Goal: Task Accomplishment & Management: Manage account settings

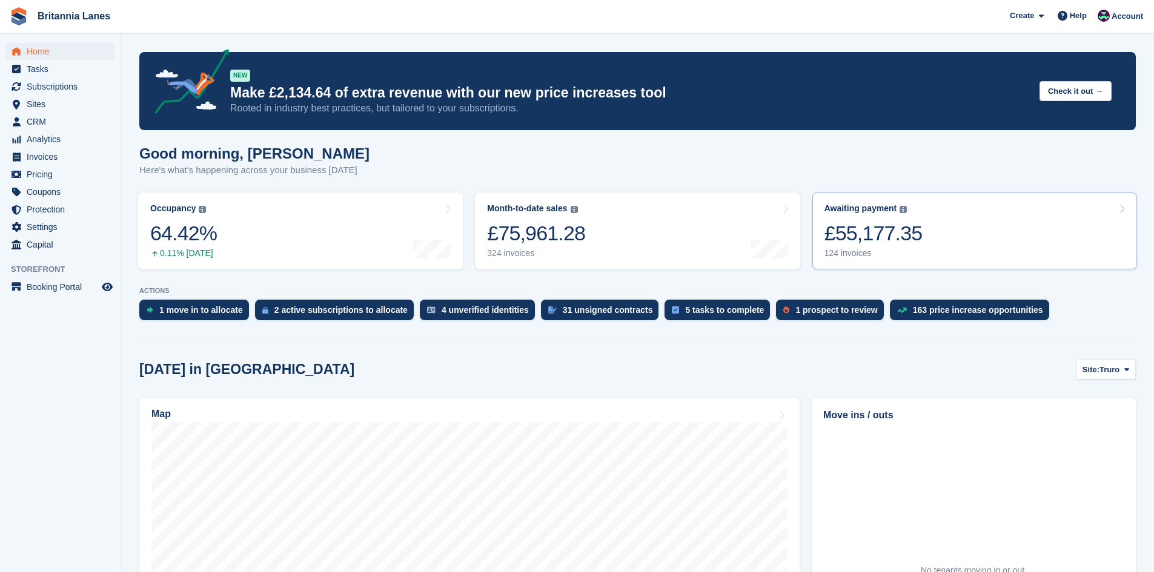
click at [950, 239] on link "Awaiting payment The total outstanding balance on all open invoices. £55,177.35…" at bounding box center [974, 231] width 325 height 77
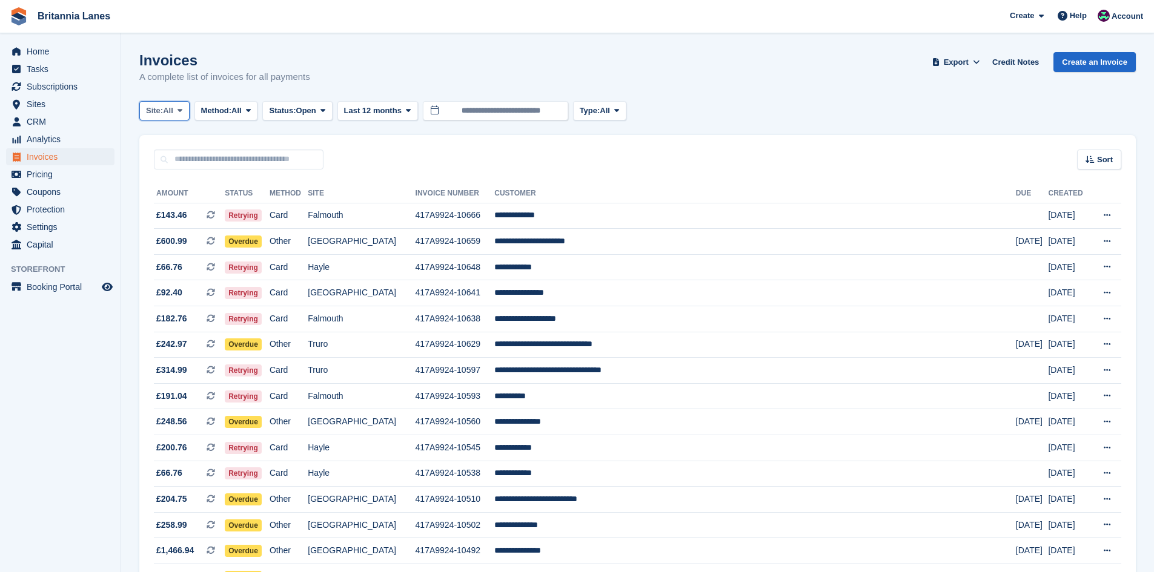
click at [156, 112] on span "Site:" at bounding box center [154, 111] width 17 height 12
click at [175, 161] on link "Truro" at bounding box center [199, 161] width 109 height 22
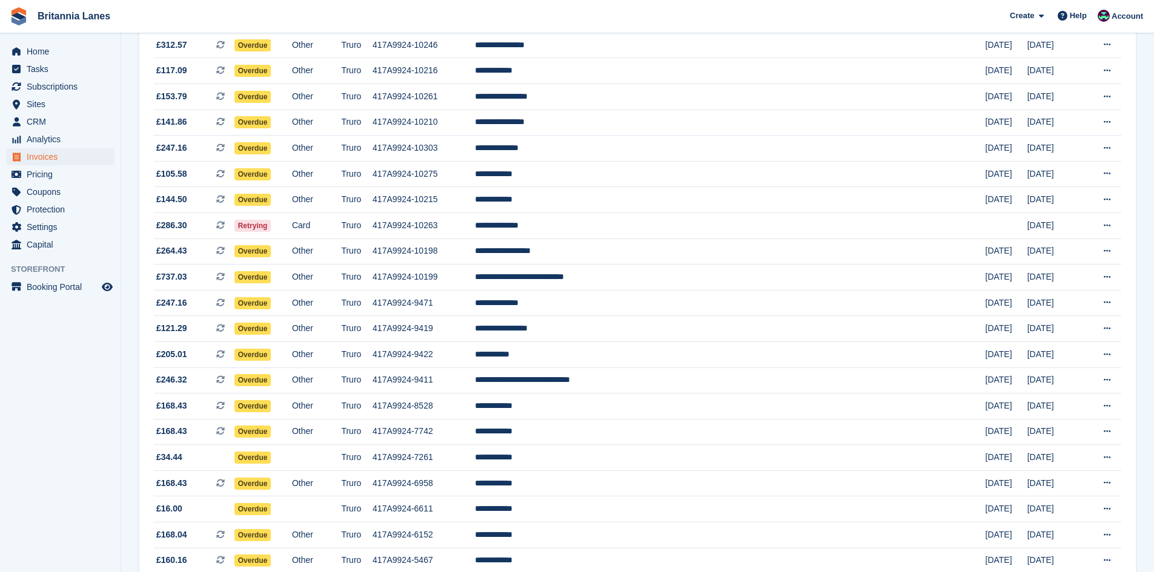
scroll to position [550, 0]
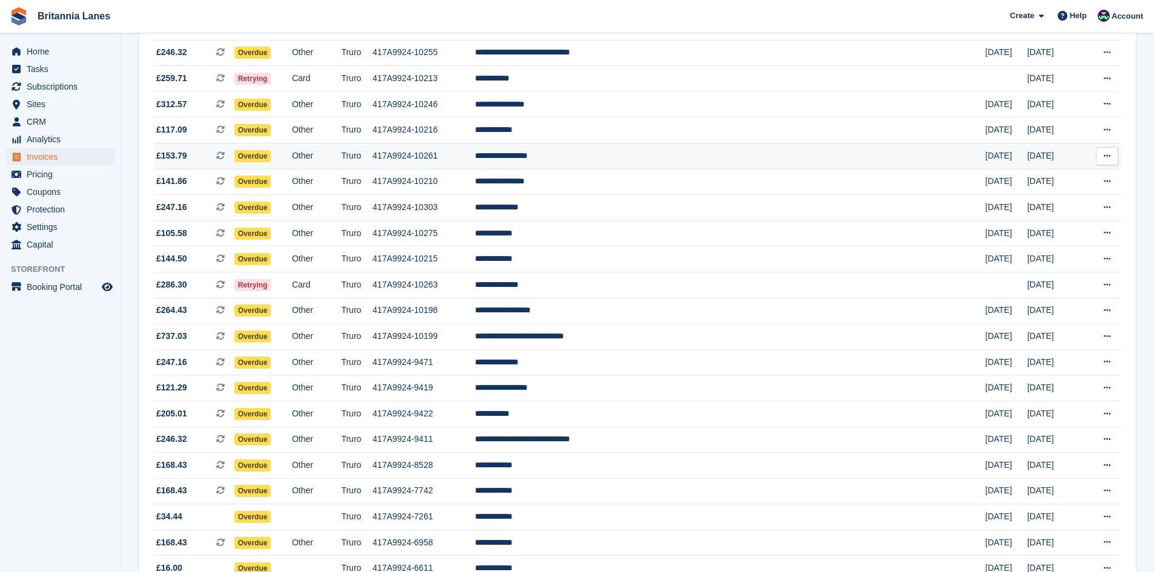
click at [661, 161] on td "**********" at bounding box center [730, 156] width 511 height 26
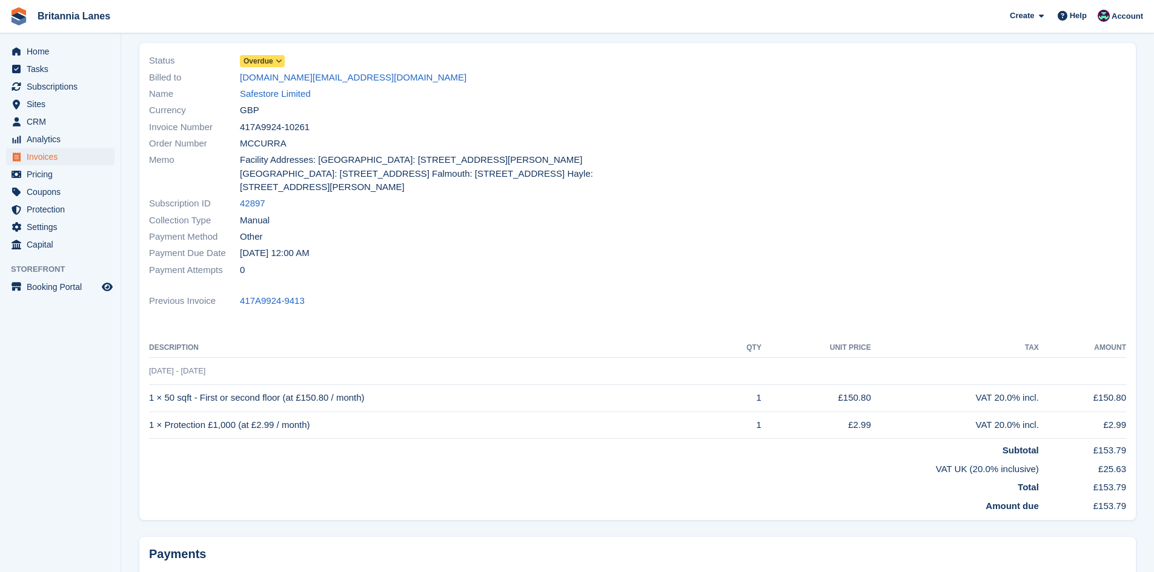
scroll to position [76, 0]
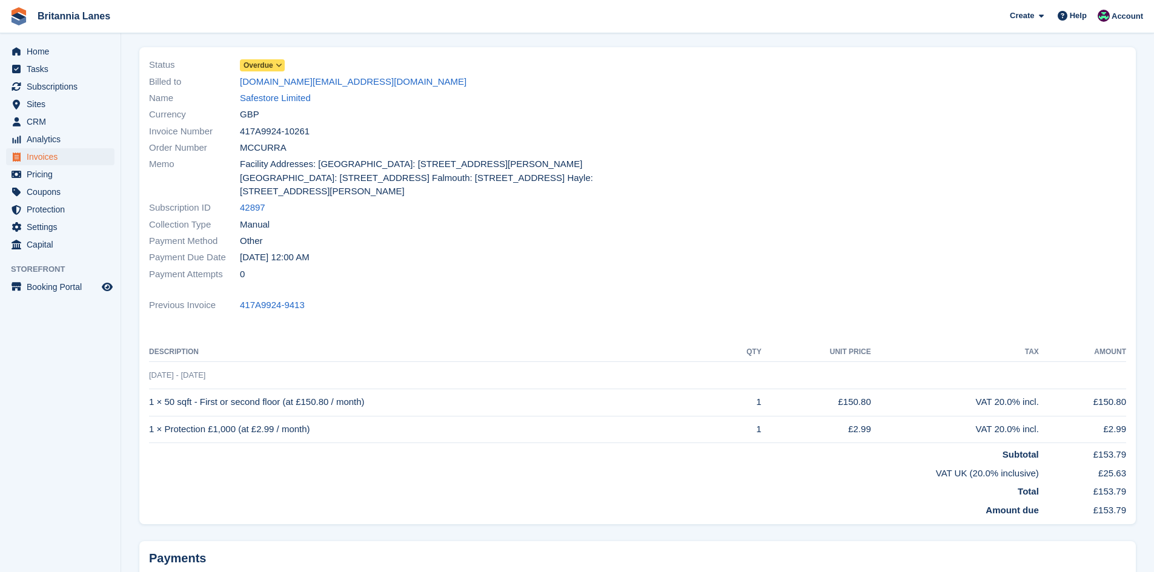
click at [265, 63] on span "Overdue" at bounding box center [259, 65] width 30 height 11
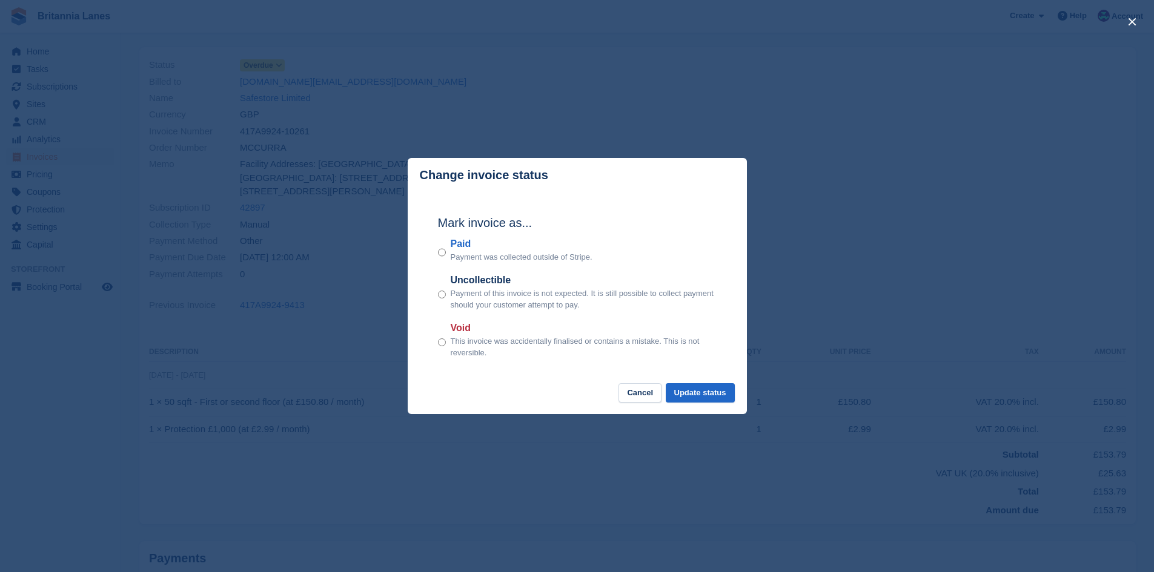
click at [462, 246] on label "Paid" at bounding box center [522, 244] width 142 height 15
click at [699, 393] on button "Update status" at bounding box center [700, 393] width 69 height 20
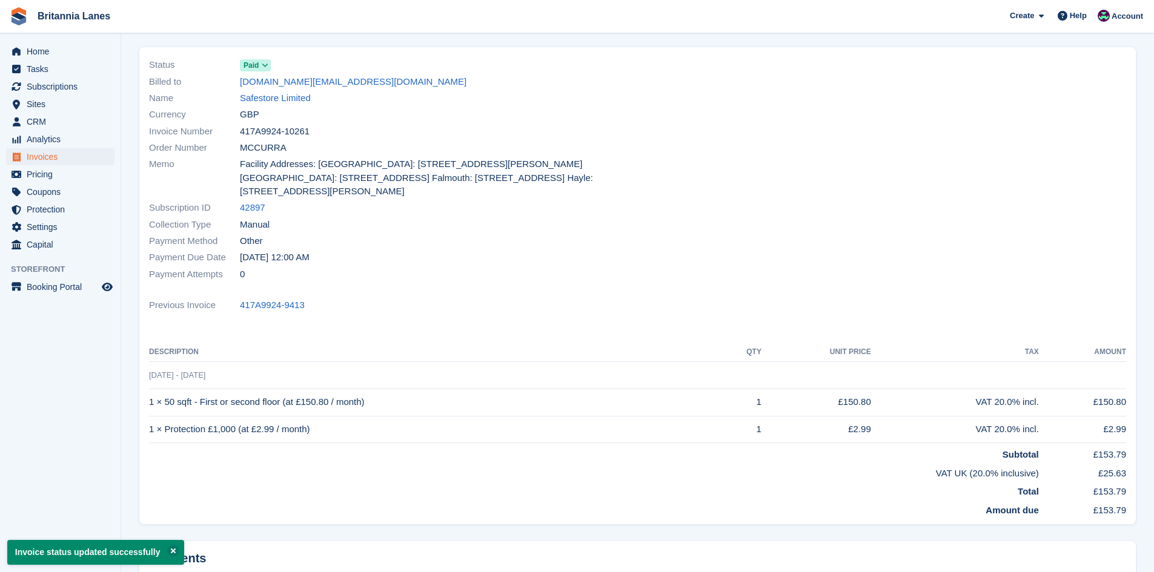
scroll to position [0, 0]
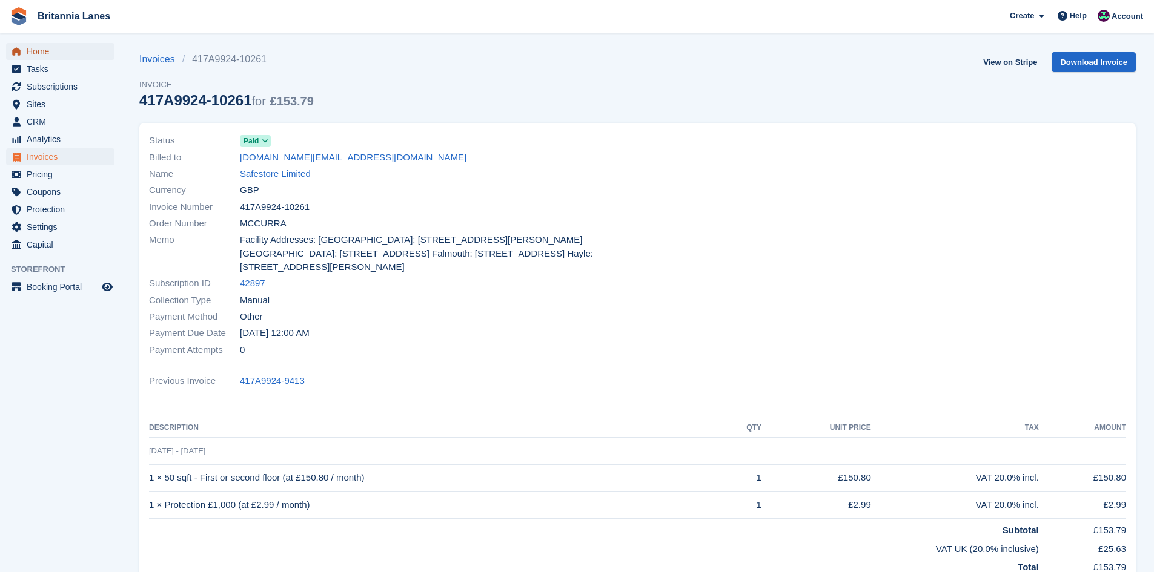
click at [28, 52] on span "Home" at bounding box center [63, 51] width 73 height 17
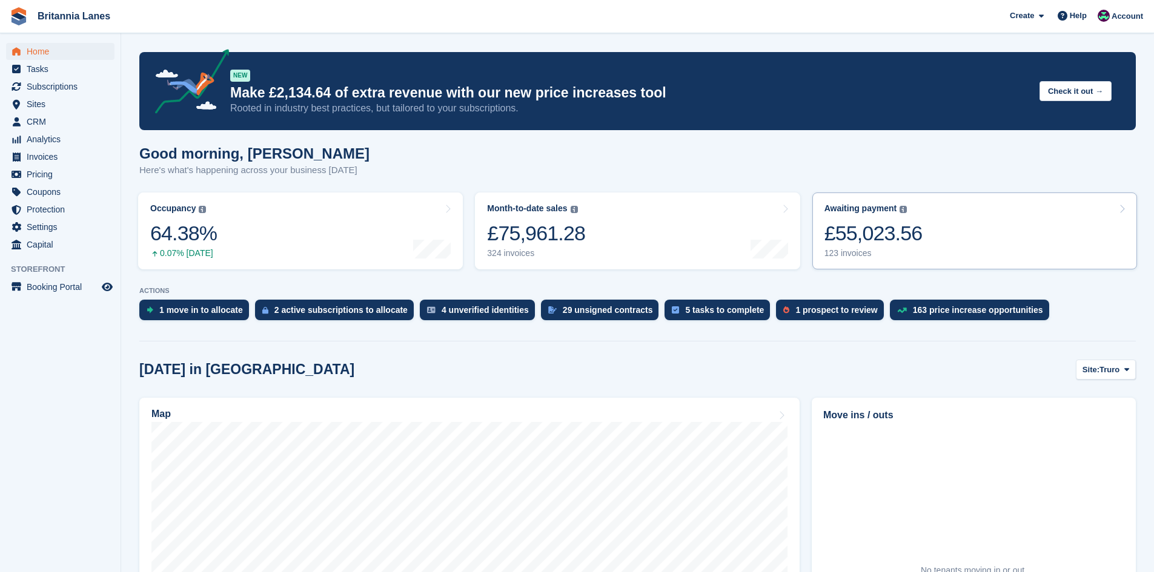
click at [843, 222] on div "£55,023.56" at bounding box center [873, 233] width 98 height 25
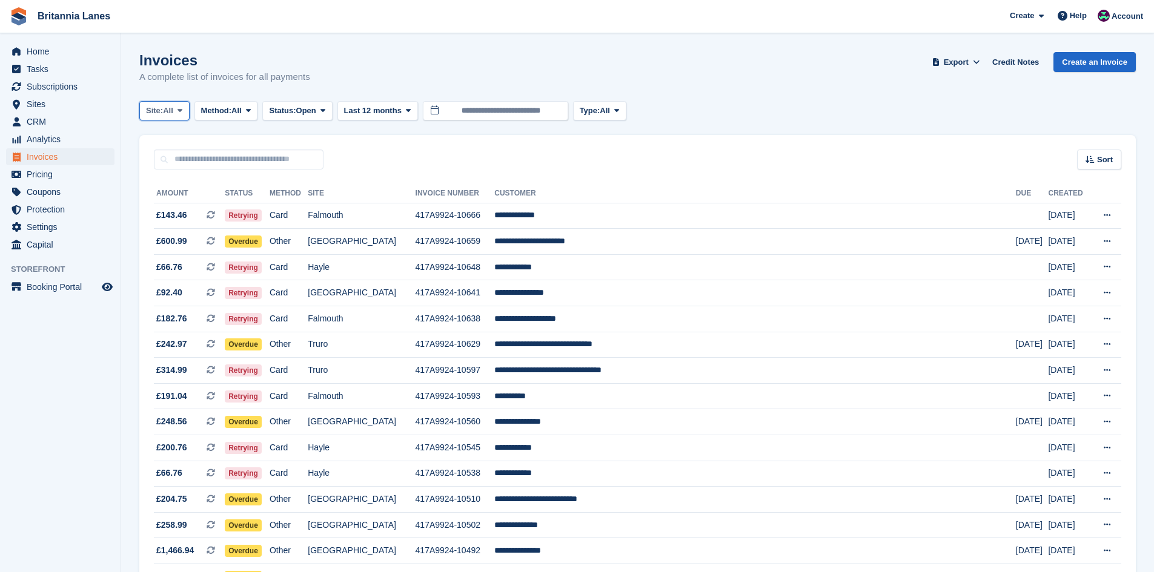
click at [167, 108] on span "All" at bounding box center [168, 111] width 10 height 12
click at [176, 188] on link "Falmouth" at bounding box center [199, 183] width 109 height 22
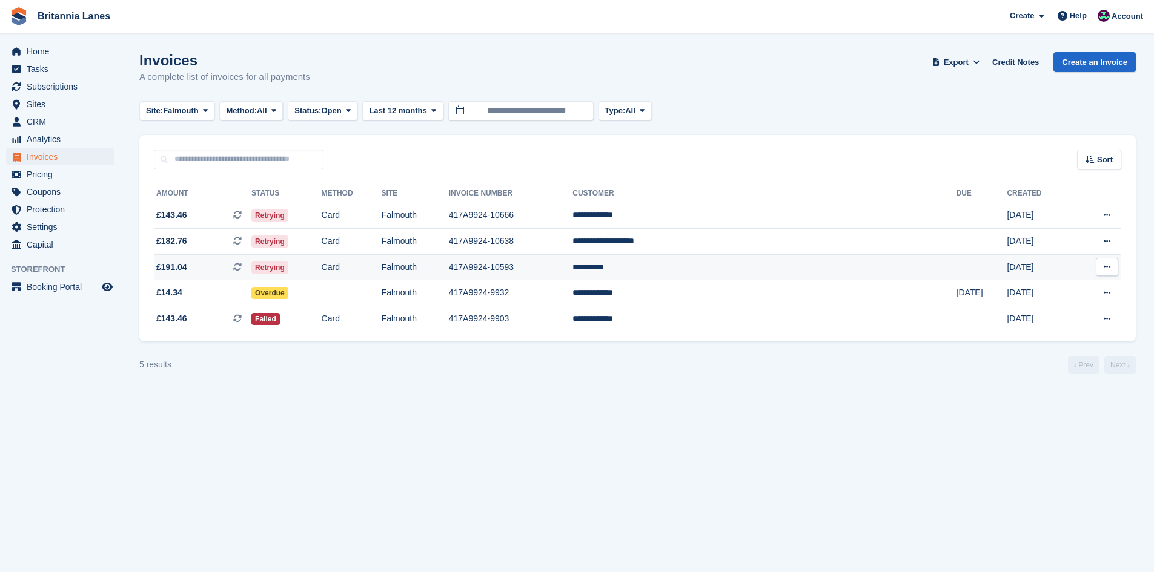
click at [732, 266] on td "**********" at bounding box center [763, 267] width 383 height 26
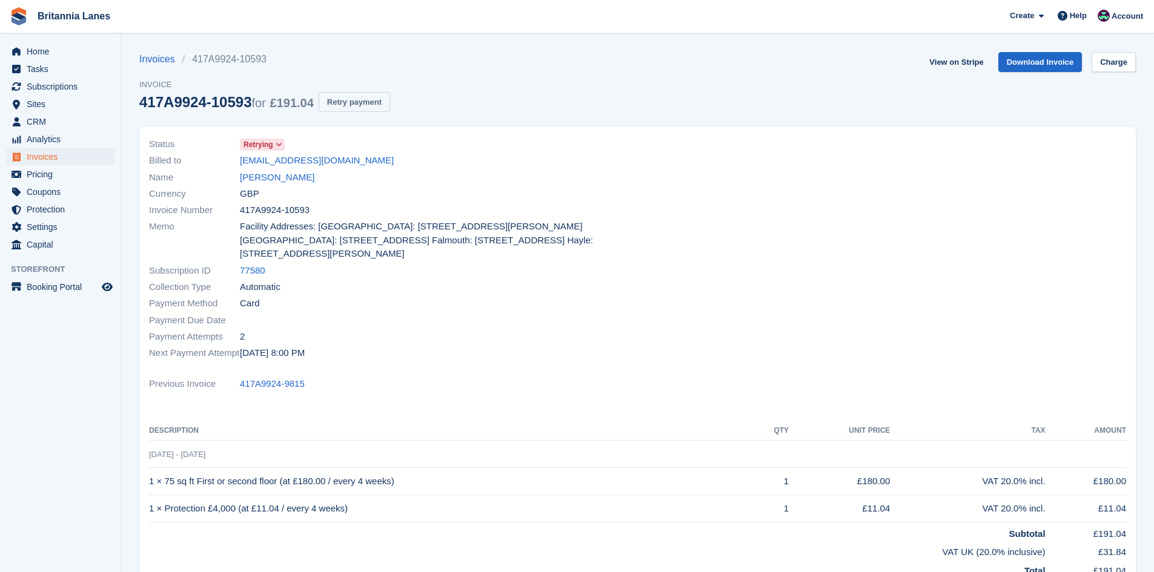
click at [377, 102] on button "Retry payment" at bounding box center [354, 102] width 71 height 20
click at [1107, 64] on link "Charge" at bounding box center [1114, 62] width 44 height 20
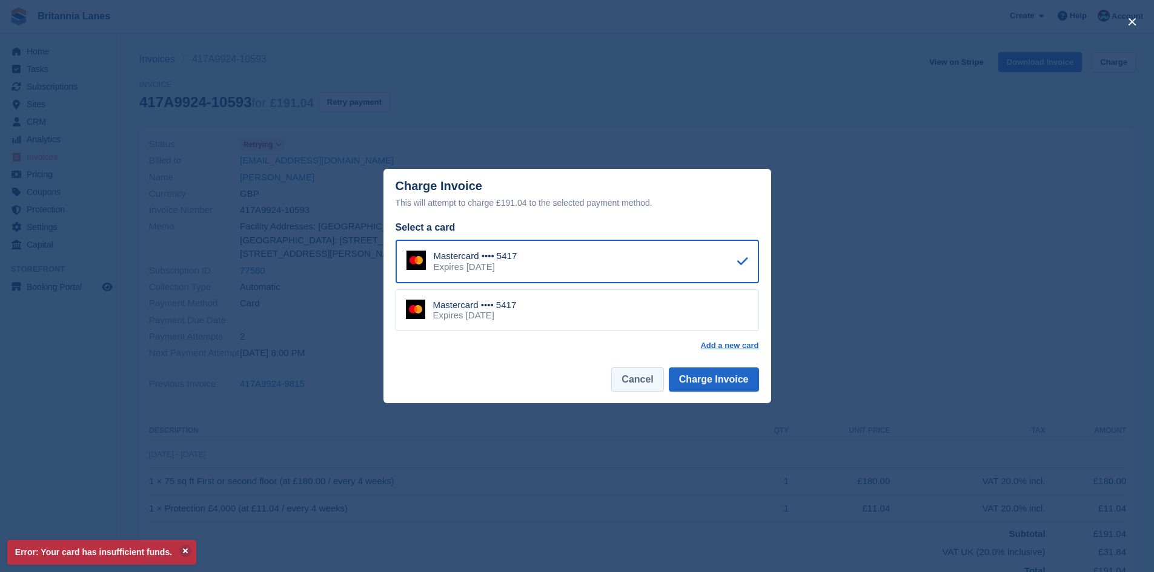
click at [640, 377] on button "Cancel" at bounding box center [637, 380] width 52 height 24
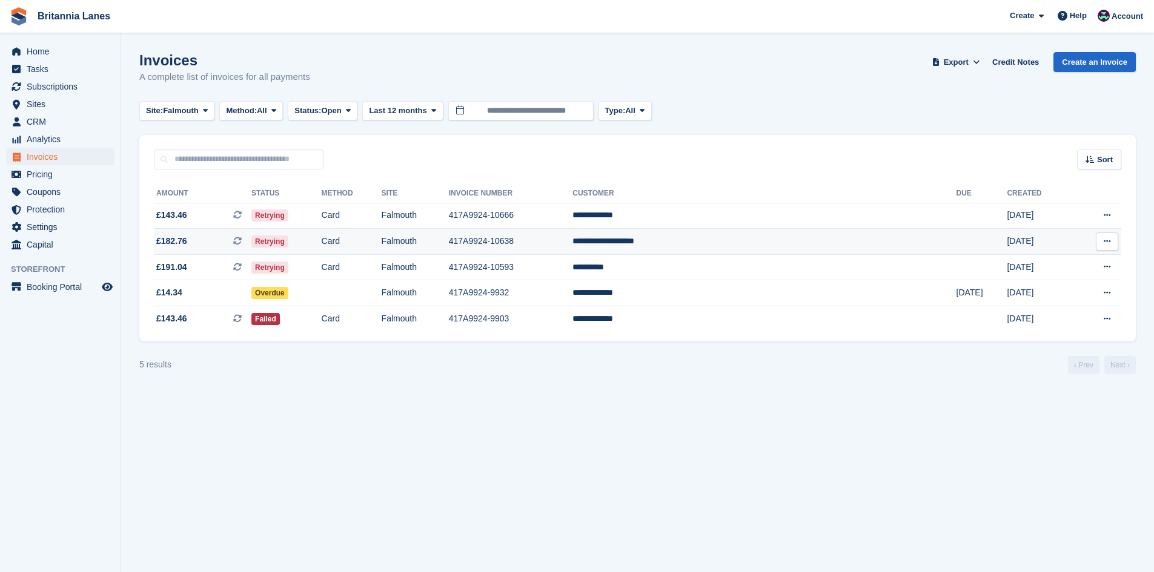
click at [763, 240] on td "**********" at bounding box center [763, 242] width 383 height 26
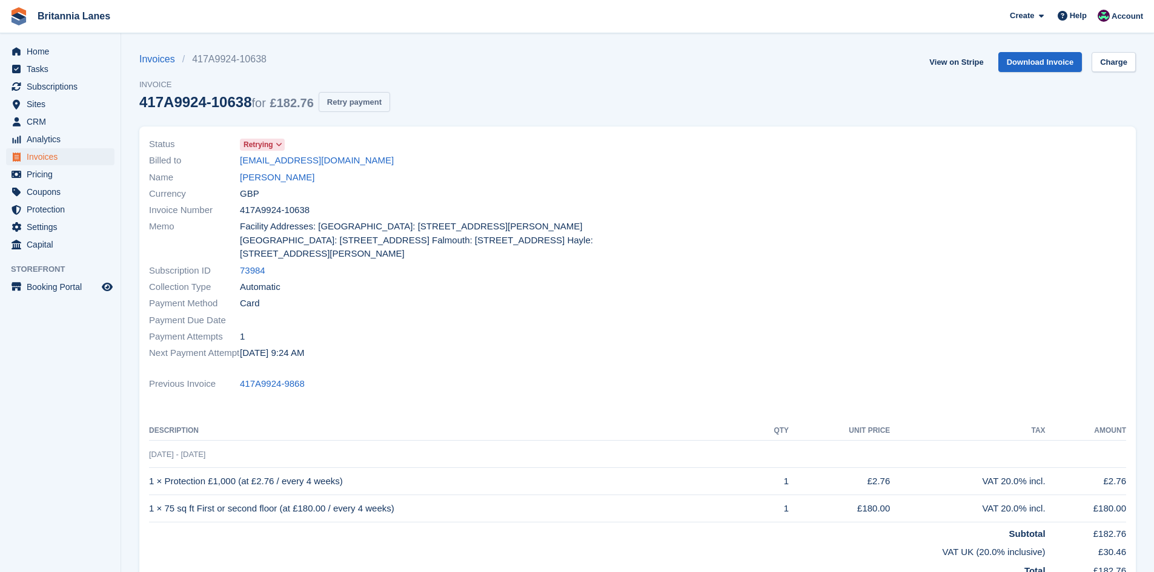
click at [370, 96] on button "Retry payment" at bounding box center [354, 102] width 71 height 20
click at [1111, 67] on link "Charge" at bounding box center [1114, 62] width 44 height 20
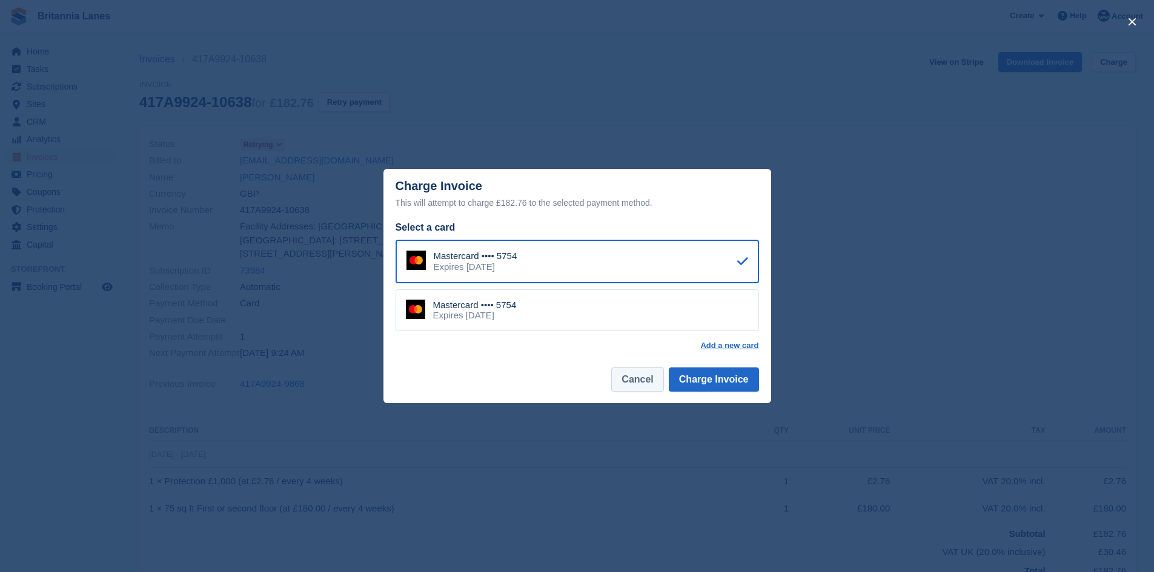
click at [621, 390] on button "Cancel" at bounding box center [637, 380] width 52 height 24
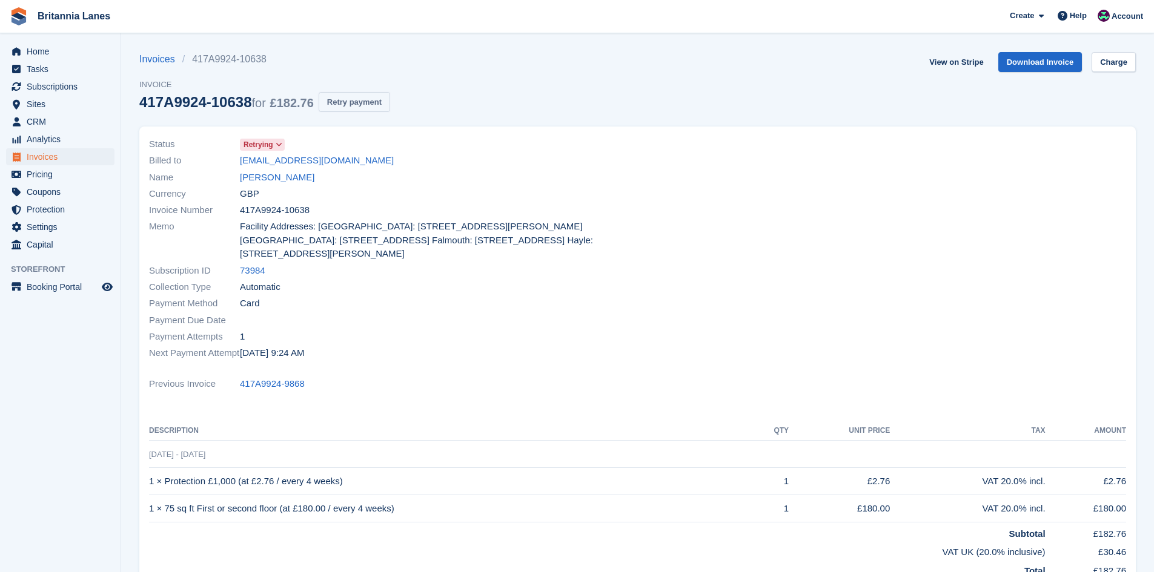
click at [364, 97] on button "Retry payment" at bounding box center [354, 102] width 71 height 20
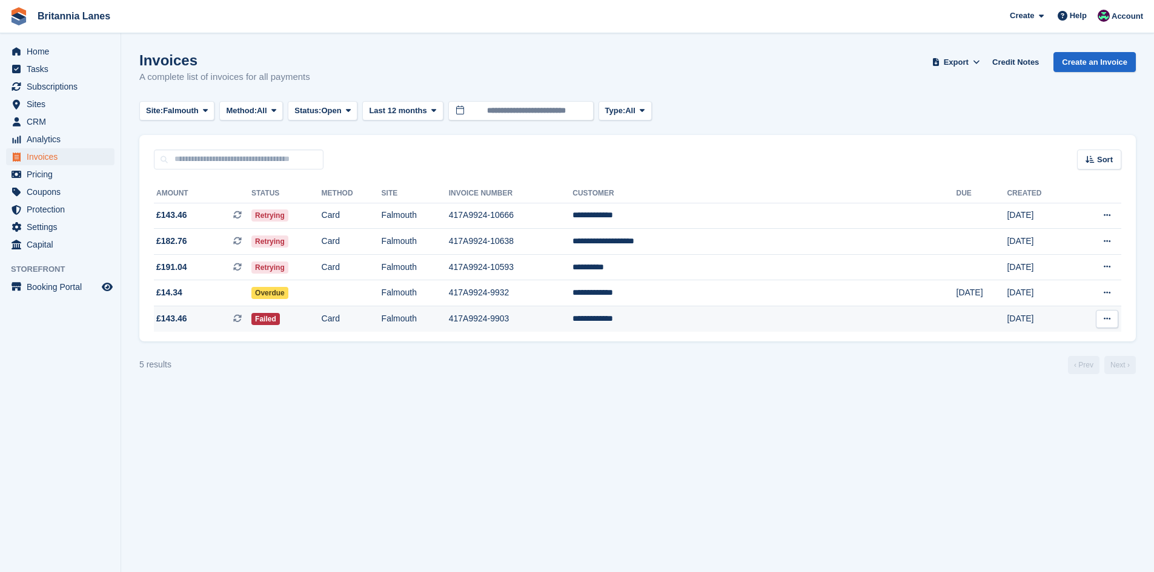
click at [766, 322] on td "**********" at bounding box center [763, 319] width 383 height 25
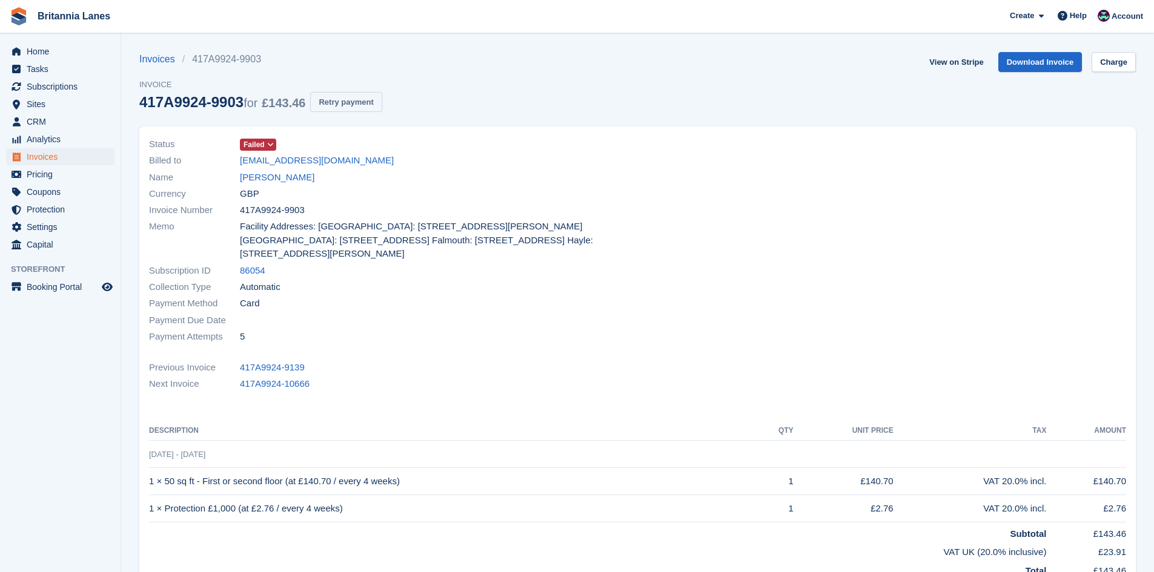
click at [342, 101] on button "Retry payment" at bounding box center [345, 102] width 71 height 20
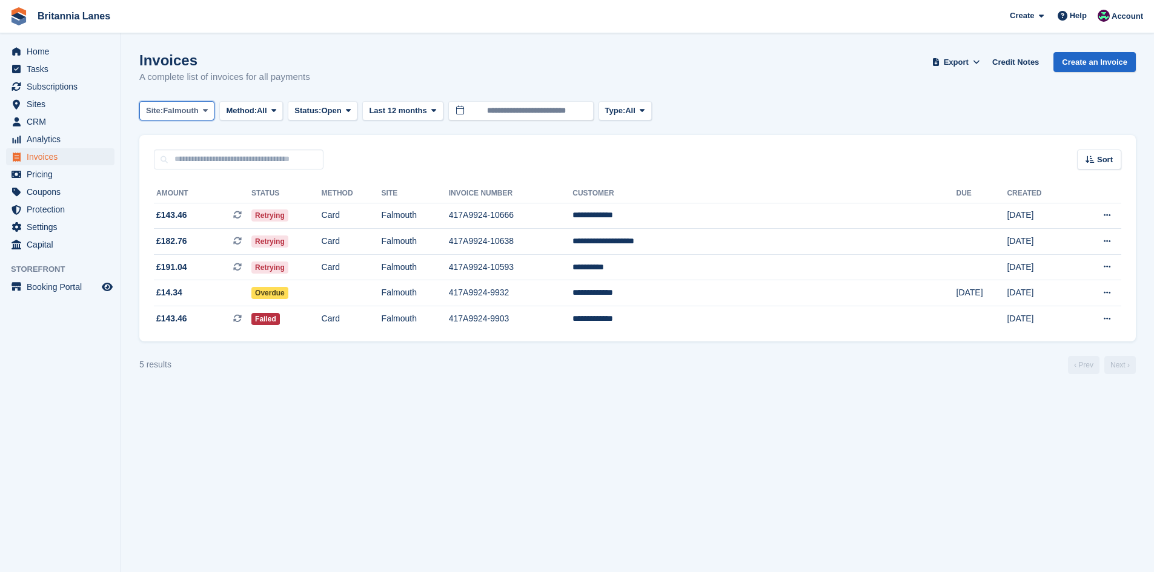
click at [158, 103] on button "Site: Falmouth" at bounding box center [176, 111] width 75 height 20
click at [182, 233] on link "Hayle" at bounding box center [199, 227] width 109 height 22
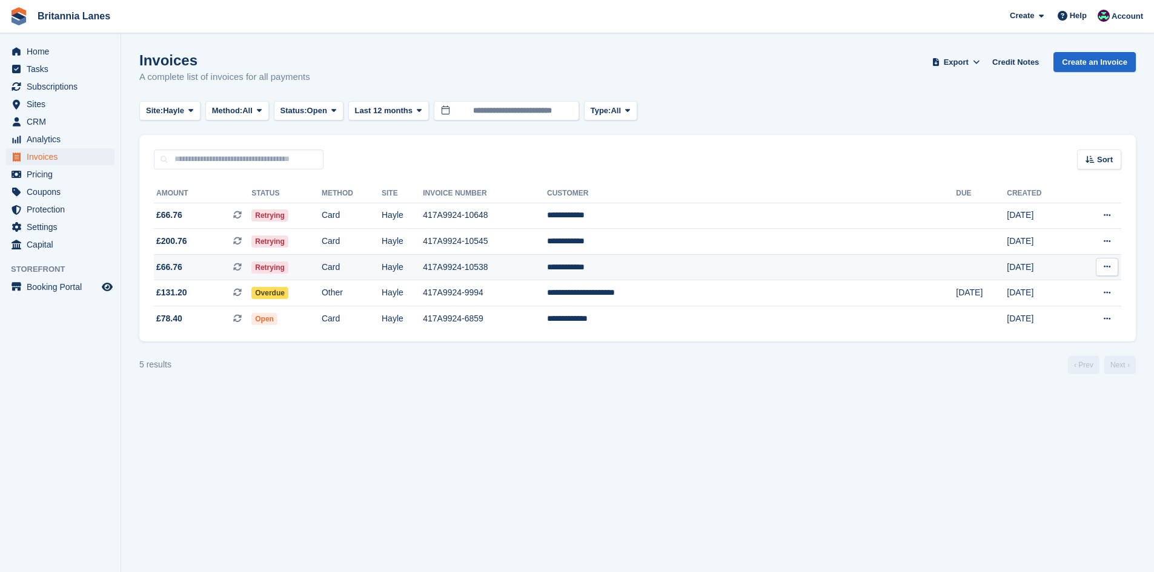
click at [764, 273] on td "**********" at bounding box center [751, 267] width 409 height 26
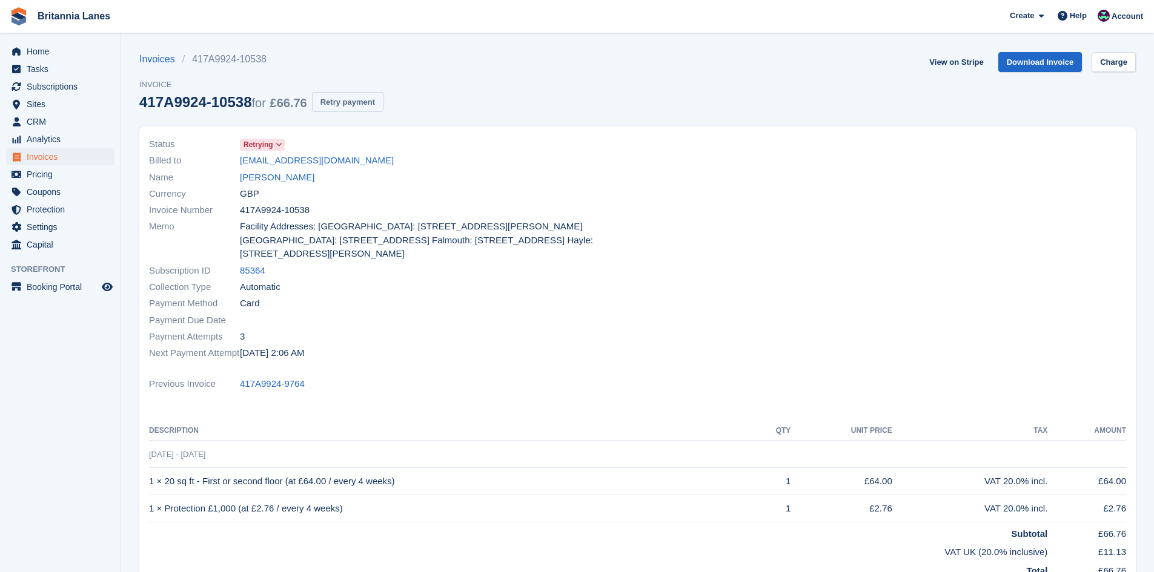
click at [340, 105] on button "Retry payment" at bounding box center [347, 102] width 71 height 20
click at [1109, 71] on link "Charge" at bounding box center [1114, 62] width 44 height 20
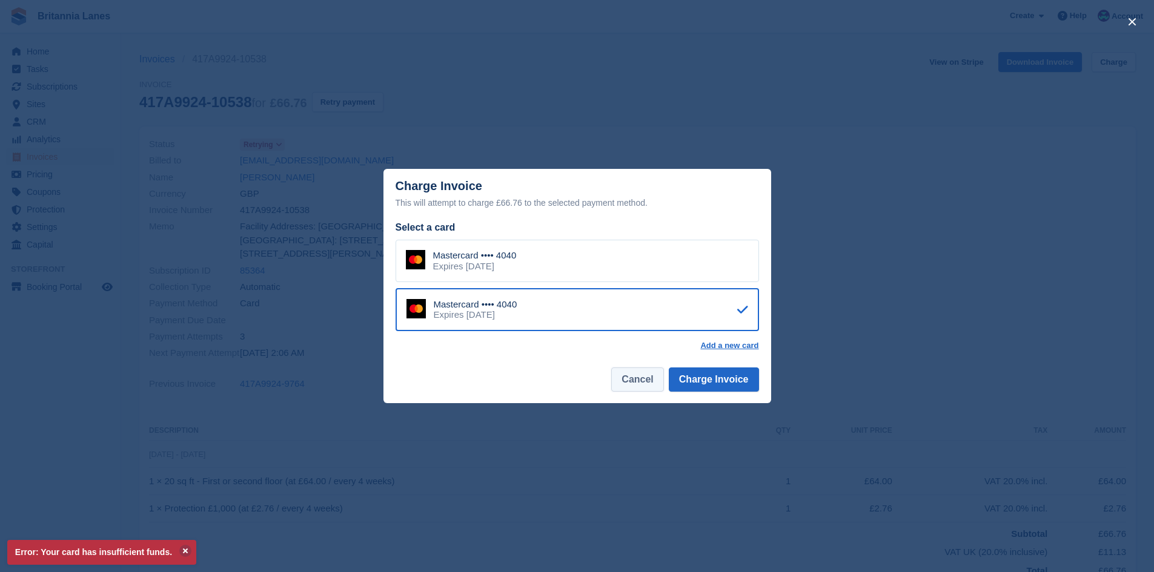
click at [646, 380] on button "Cancel" at bounding box center [637, 380] width 52 height 24
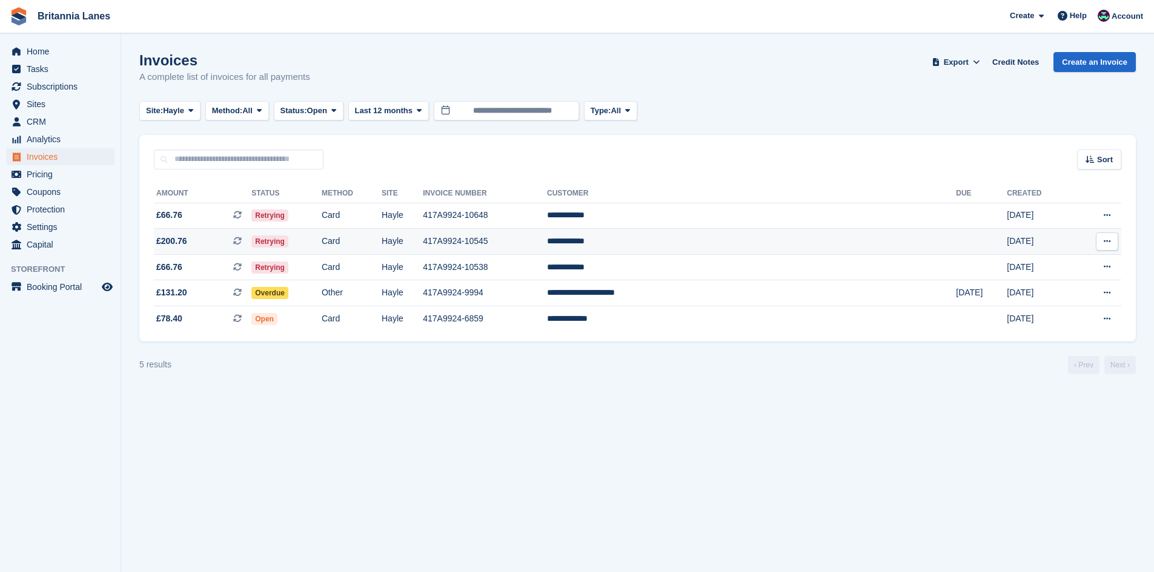
click at [746, 242] on td "**********" at bounding box center [751, 242] width 409 height 26
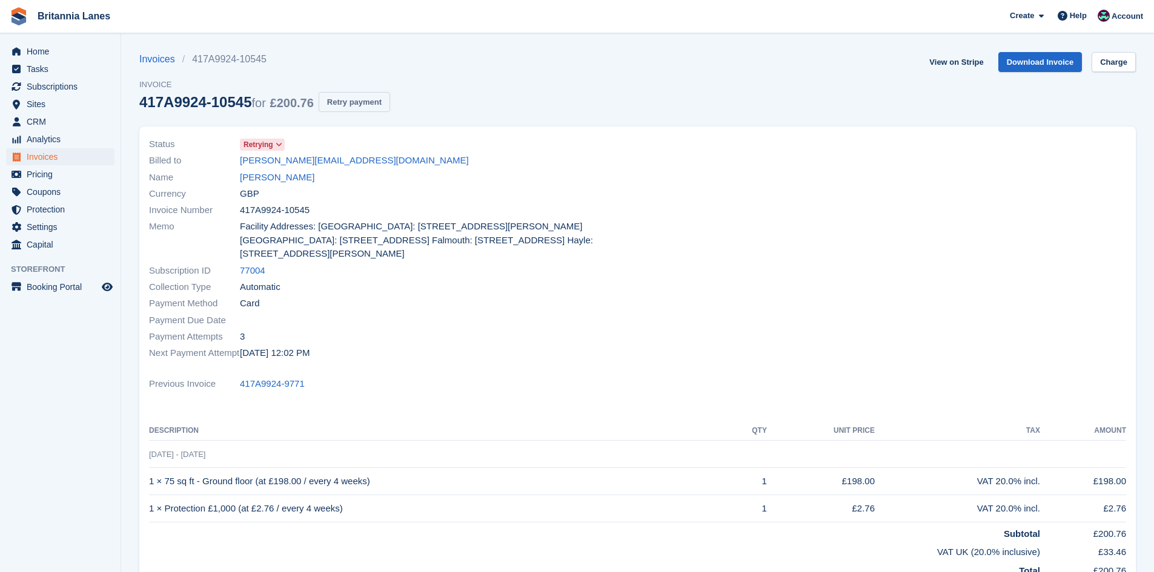
click at [380, 96] on button "Retry payment" at bounding box center [354, 102] width 71 height 20
click at [1106, 67] on link "Charge" at bounding box center [1114, 62] width 44 height 20
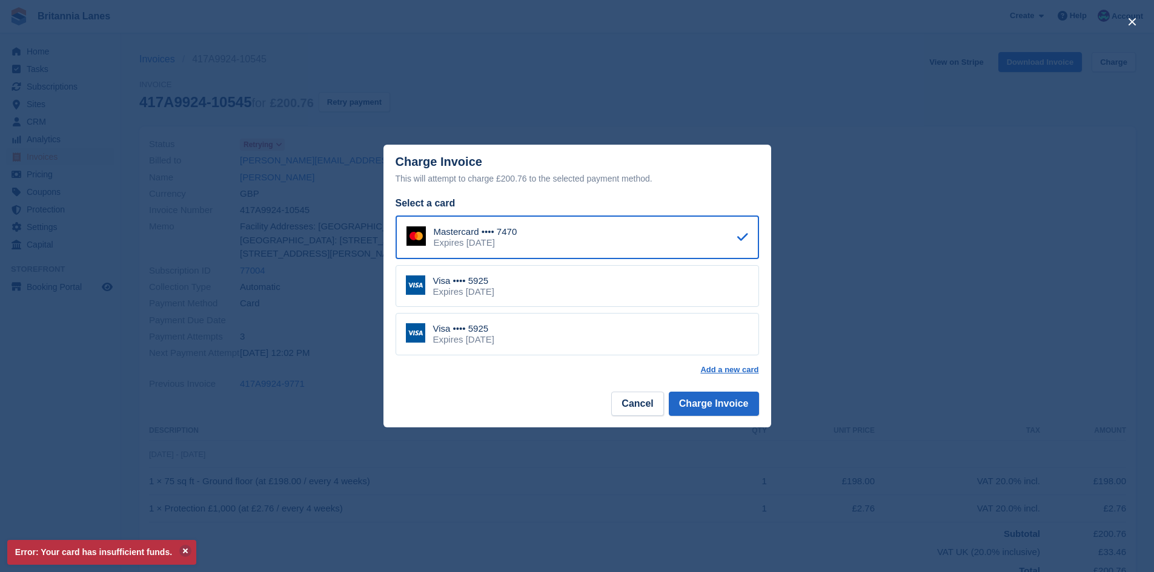
click at [494, 288] on div "Expires [DATE]" at bounding box center [463, 292] width 61 height 11
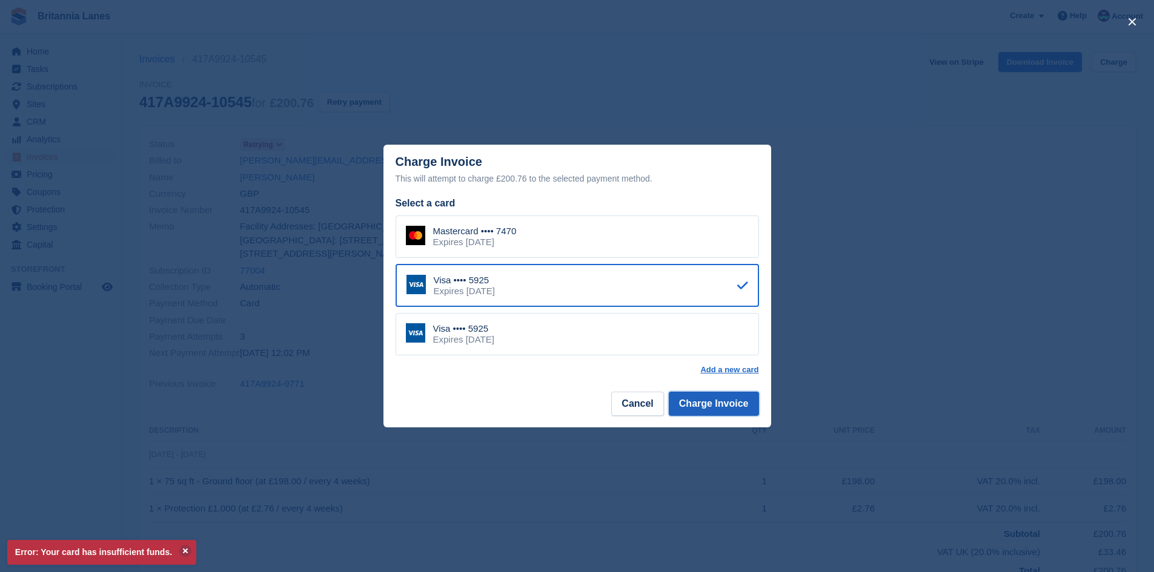
click at [723, 398] on button "Charge Invoice" at bounding box center [714, 404] width 90 height 24
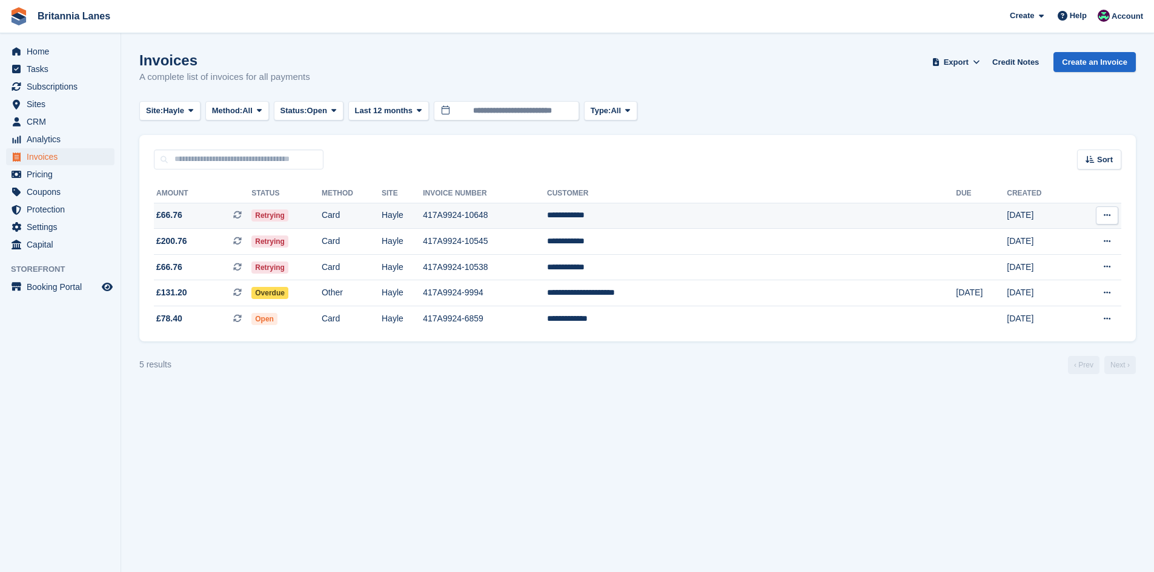
click at [714, 217] on td "**********" at bounding box center [751, 216] width 409 height 26
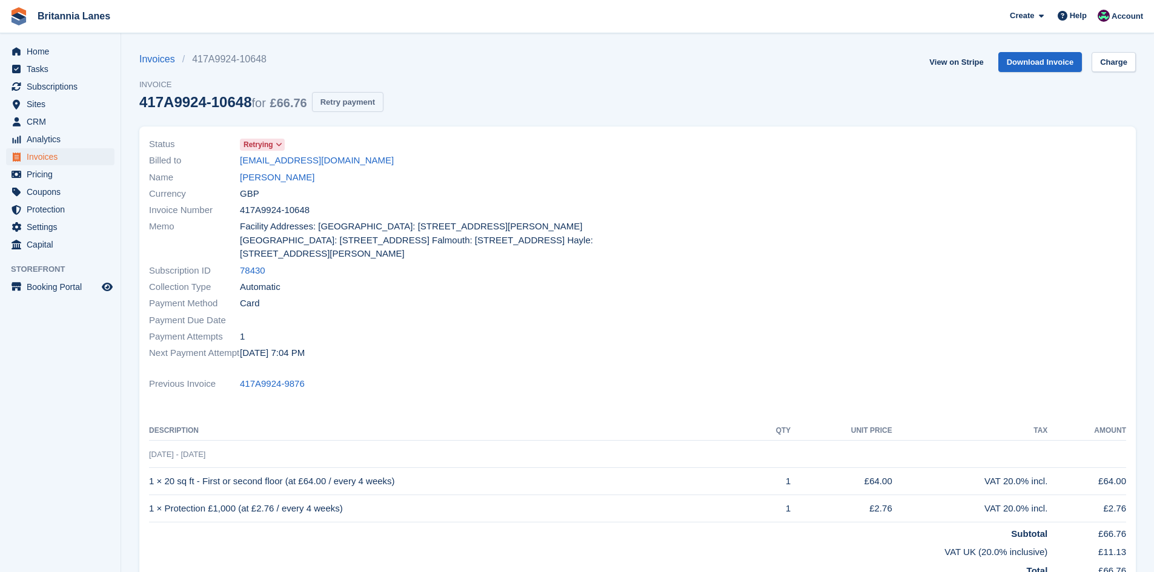
click at [334, 98] on button "Retry payment" at bounding box center [347, 102] width 71 height 20
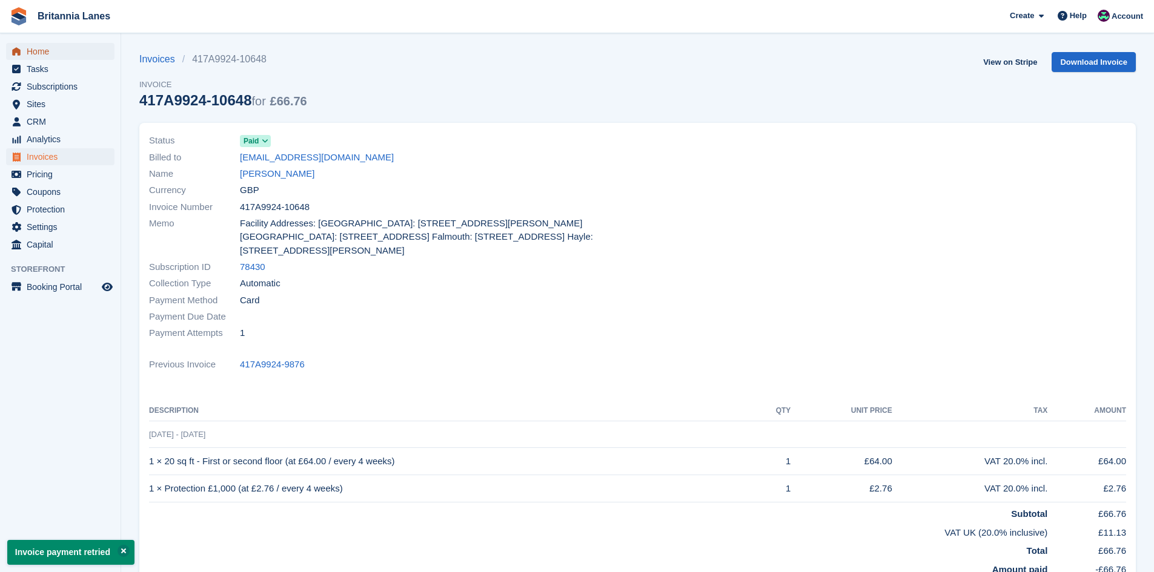
click at [42, 50] on span "Home" at bounding box center [63, 51] width 73 height 17
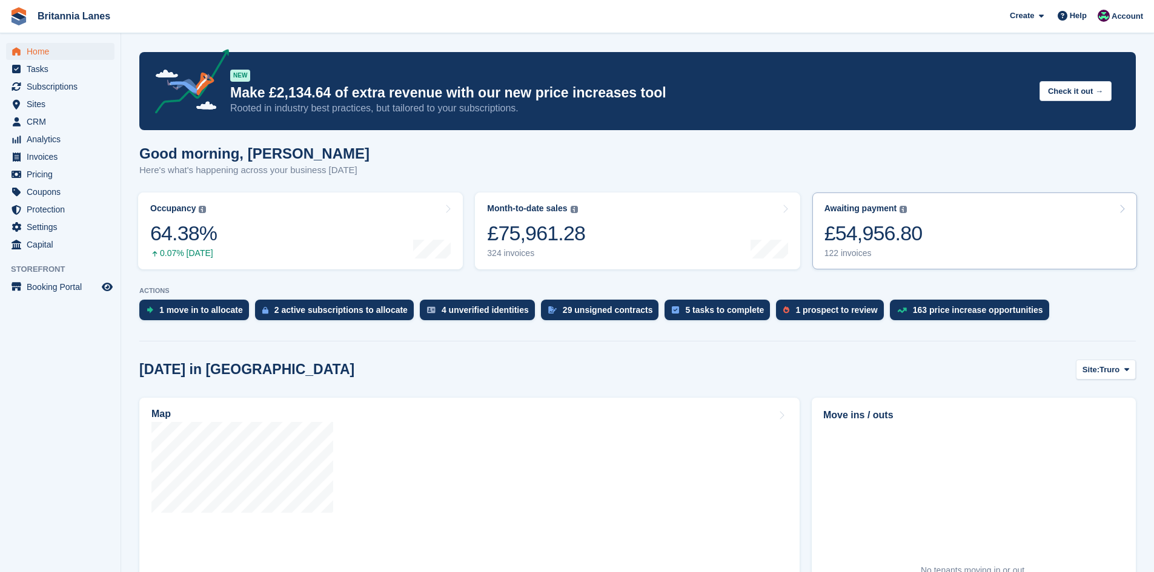
click at [909, 231] on div "£54,956.80" at bounding box center [873, 233] width 98 height 25
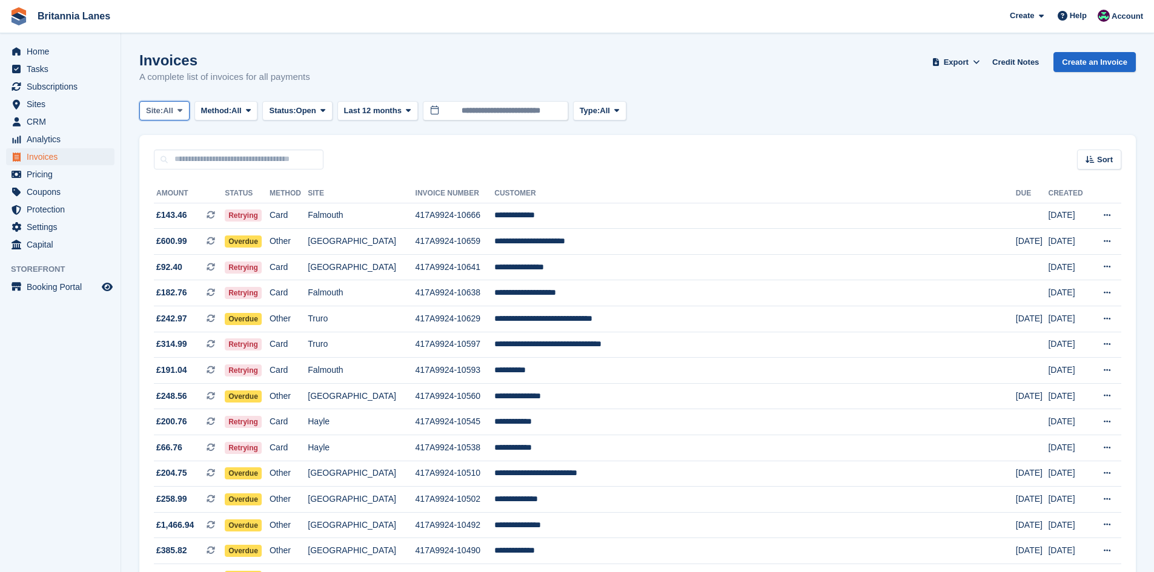
click at [159, 108] on span "Site:" at bounding box center [154, 111] width 17 height 12
click at [177, 218] on link "Hayle" at bounding box center [199, 227] width 109 height 22
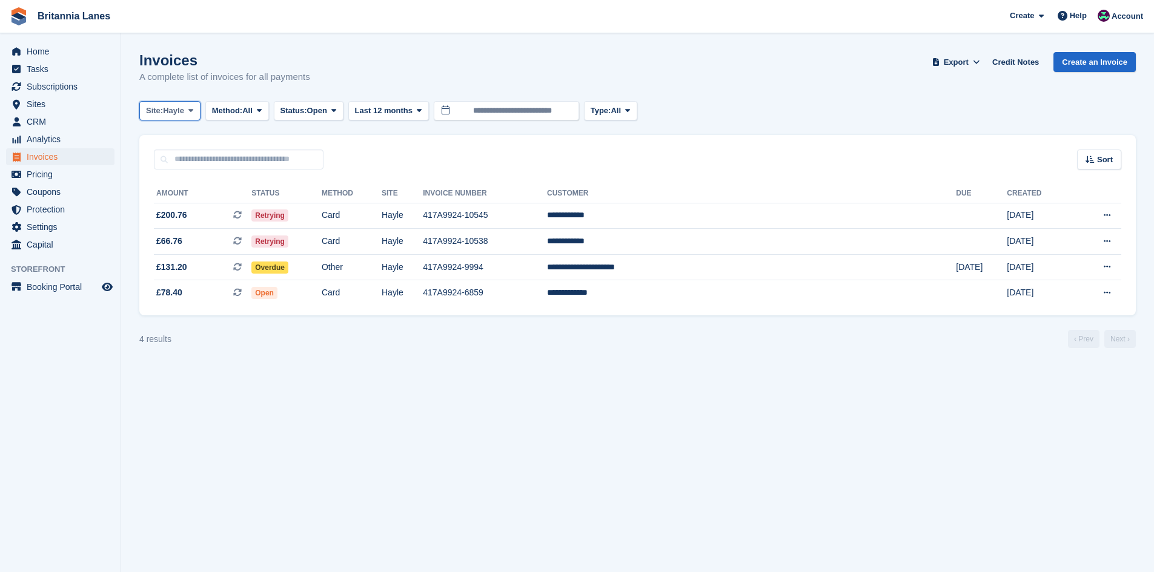
click at [170, 111] on span "Hayle" at bounding box center [173, 111] width 21 height 12
click at [173, 157] on link "Truro" at bounding box center [199, 161] width 109 height 22
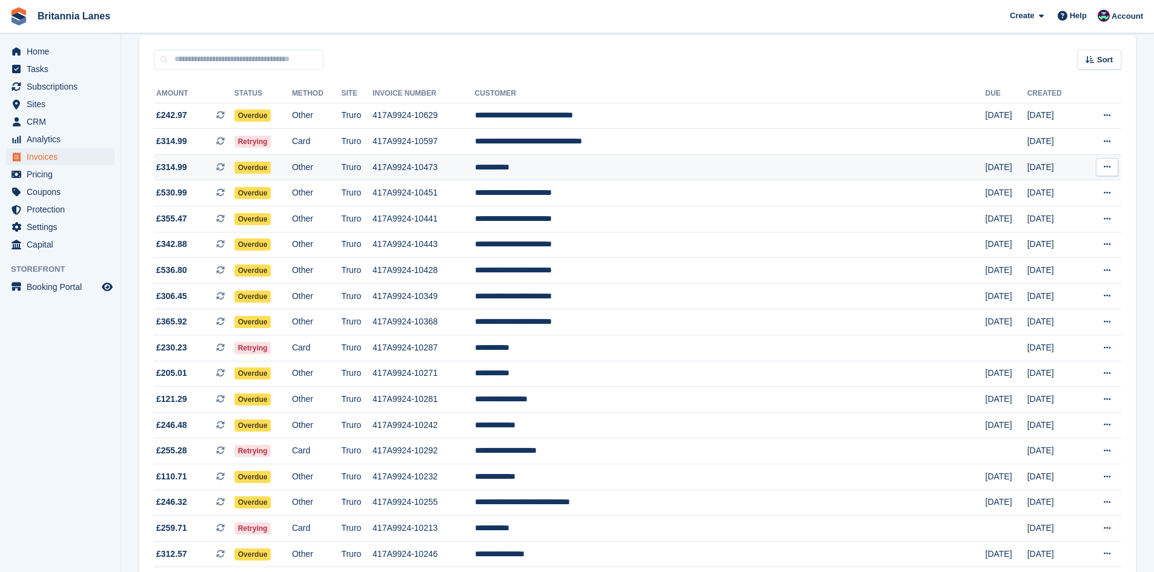
scroll to position [121, 0]
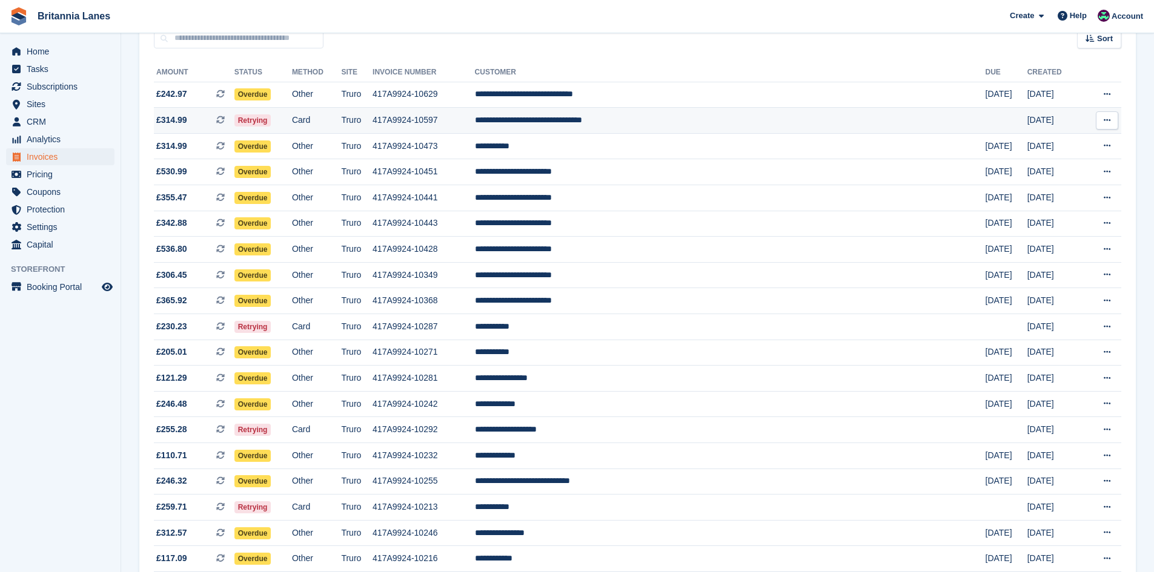
click at [651, 119] on td "**********" at bounding box center [730, 121] width 511 height 26
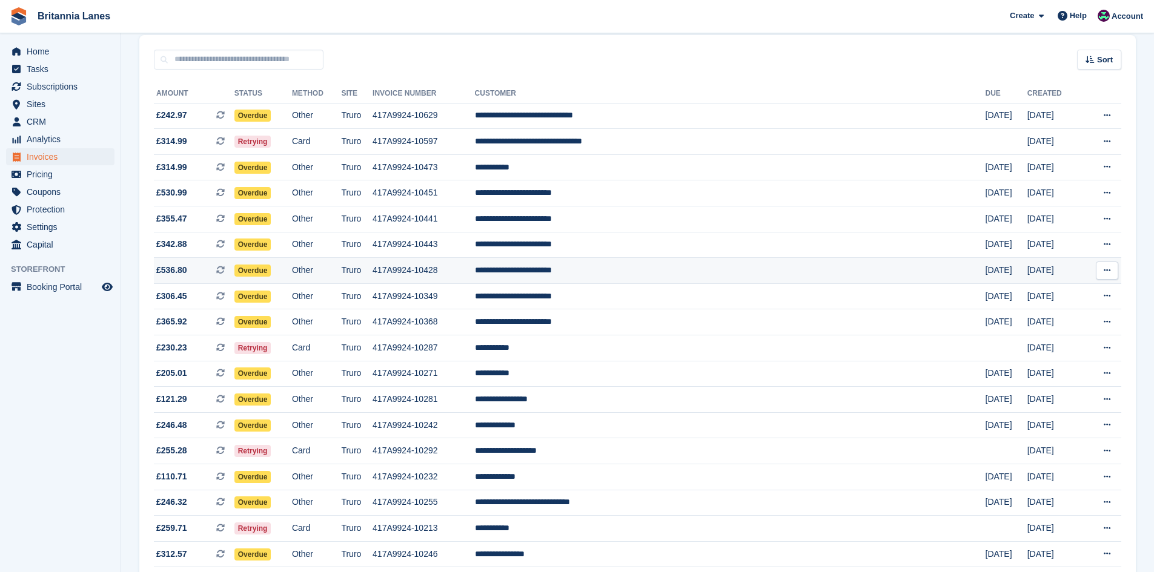
scroll to position [0, 0]
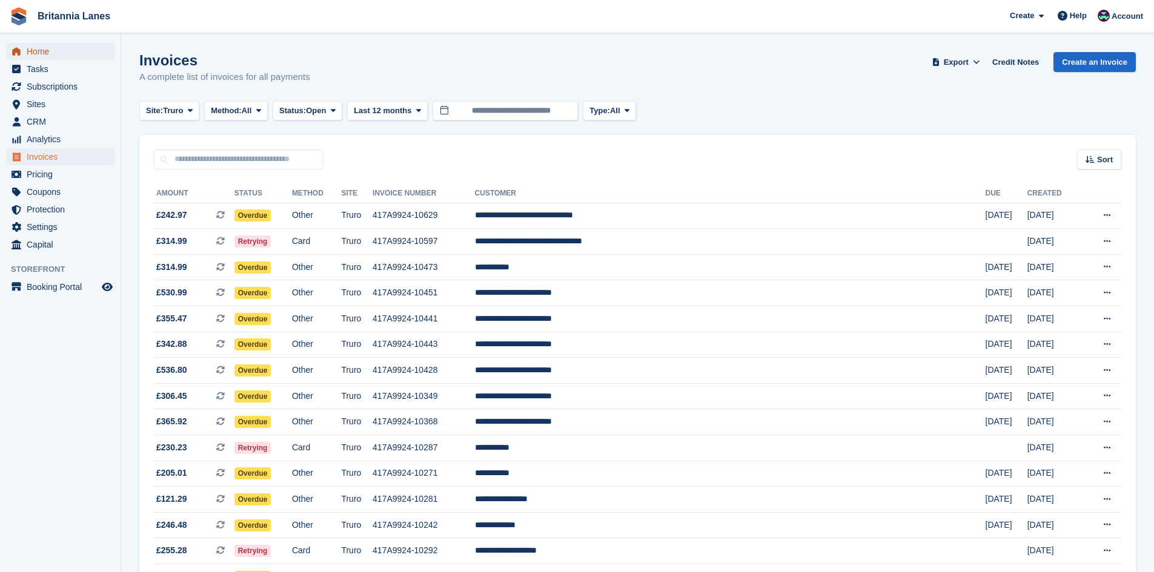
drag, startPoint x: 88, startPoint y: 59, endPoint x: 101, endPoint y: 37, distance: 25.2
click at [88, 59] on span "Home" at bounding box center [63, 51] width 73 height 17
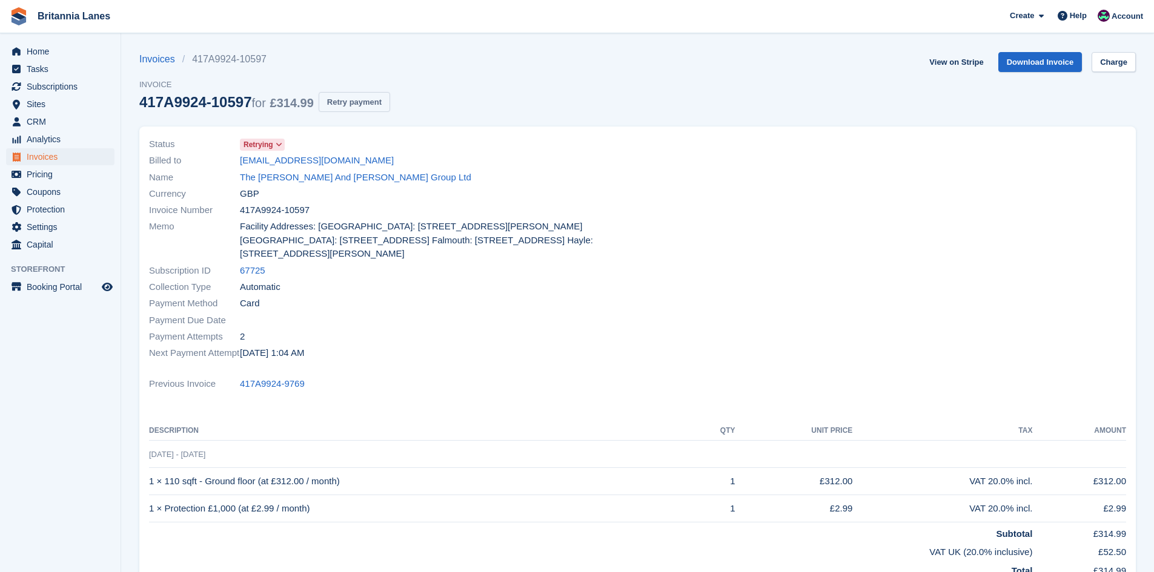
click at [356, 99] on button "Retry payment" at bounding box center [354, 102] width 71 height 20
click at [1137, 55] on section "Error: Your card has insufficient funds. Invoices 417A9924-10597 Invoice 417A99…" at bounding box center [637, 386] width 1033 height 773
click at [1119, 58] on link "Charge" at bounding box center [1114, 62] width 44 height 20
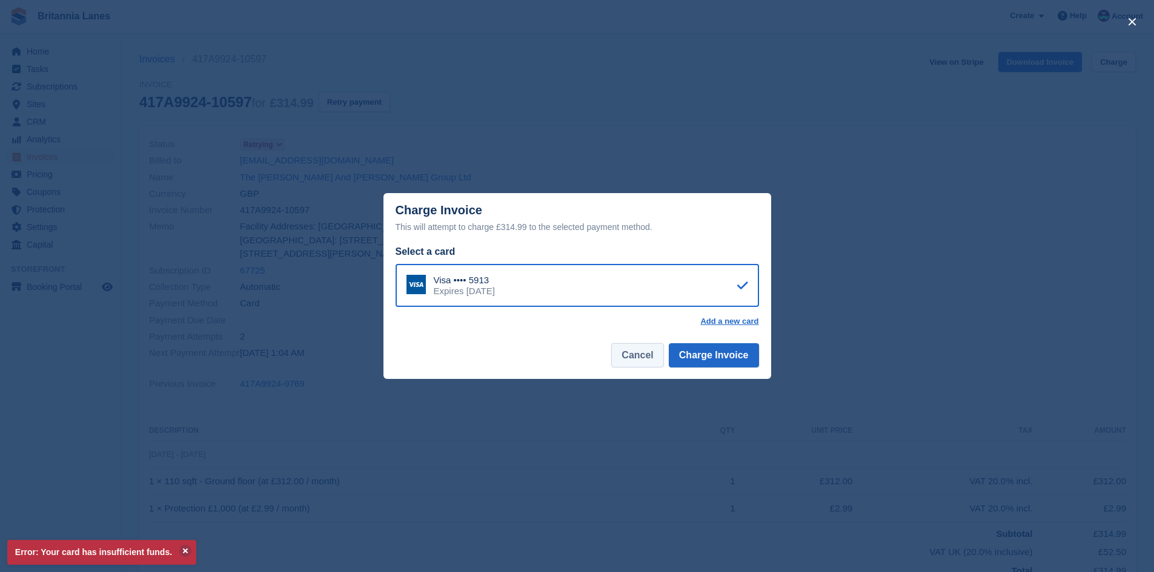
click at [663, 364] on button "Cancel" at bounding box center [637, 355] width 52 height 24
